Goal: Information Seeking & Learning: Check status

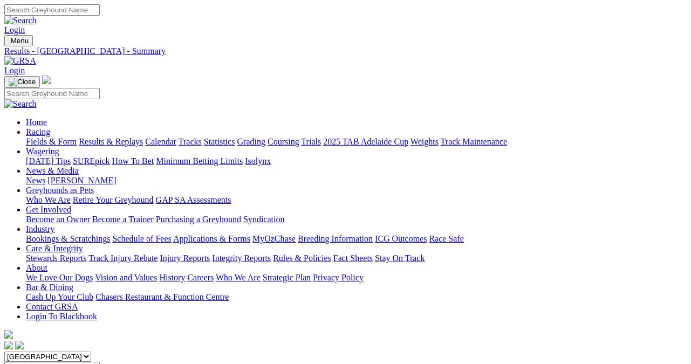
click at [120, 137] on link "Results & Replays" at bounding box center [111, 141] width 64 height 9
click at [28, 137] on link "Fields & Form" at bounding box center [51, 141] width 51 height 9
